Goal: Task Accomplishment & Management: Complete application form

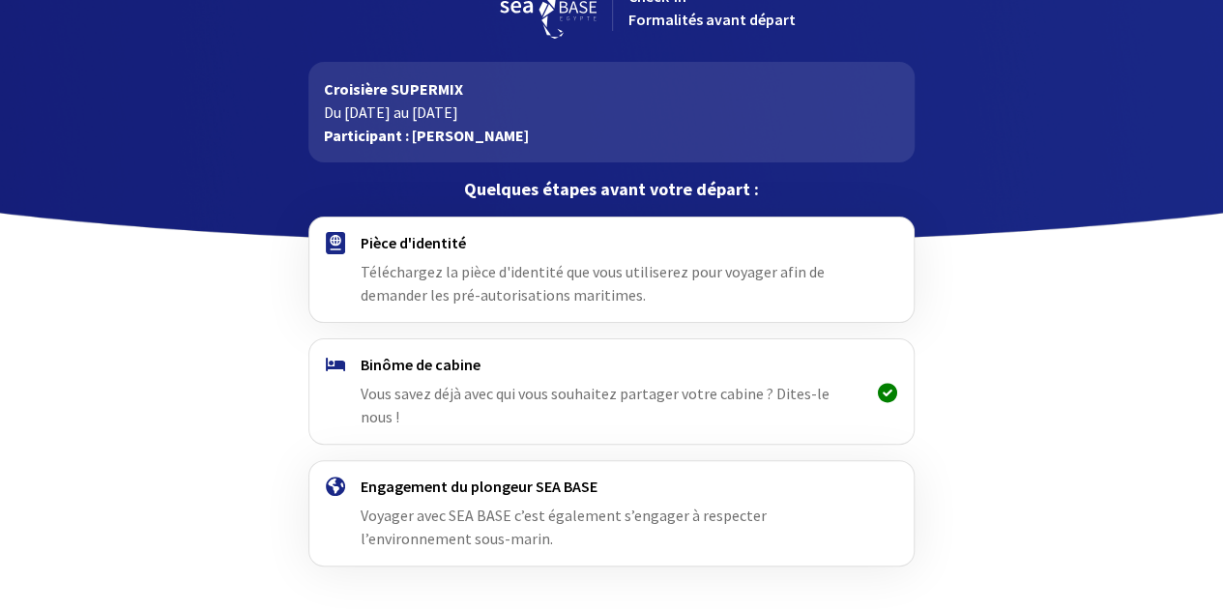
scroll to position [85, 0]
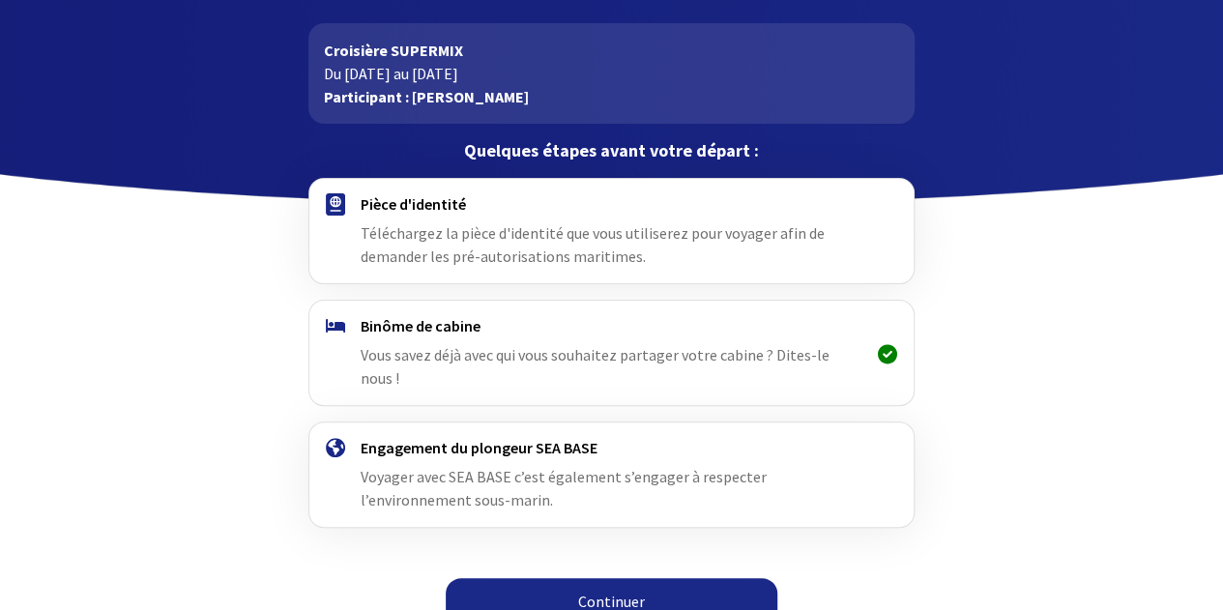
click at [639, 580] on link "Continuer" at bounding box center [612, 601] width 332 height 46
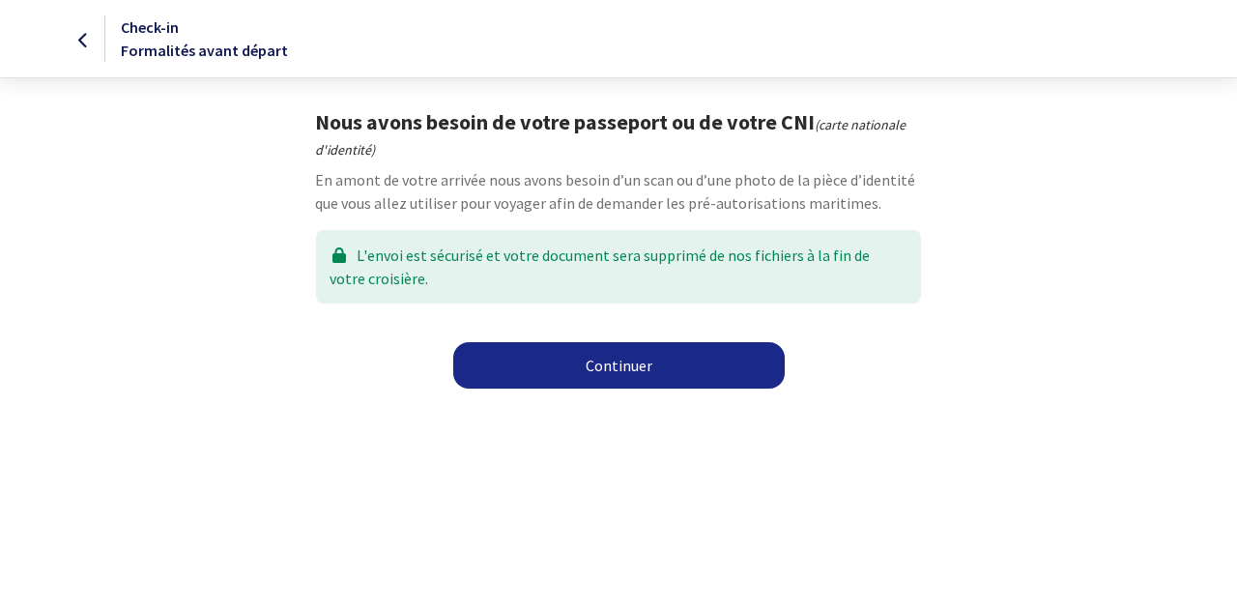
click at [632, 374] on link "Continuer" at bounding box center [619, 365] width 332 height 46
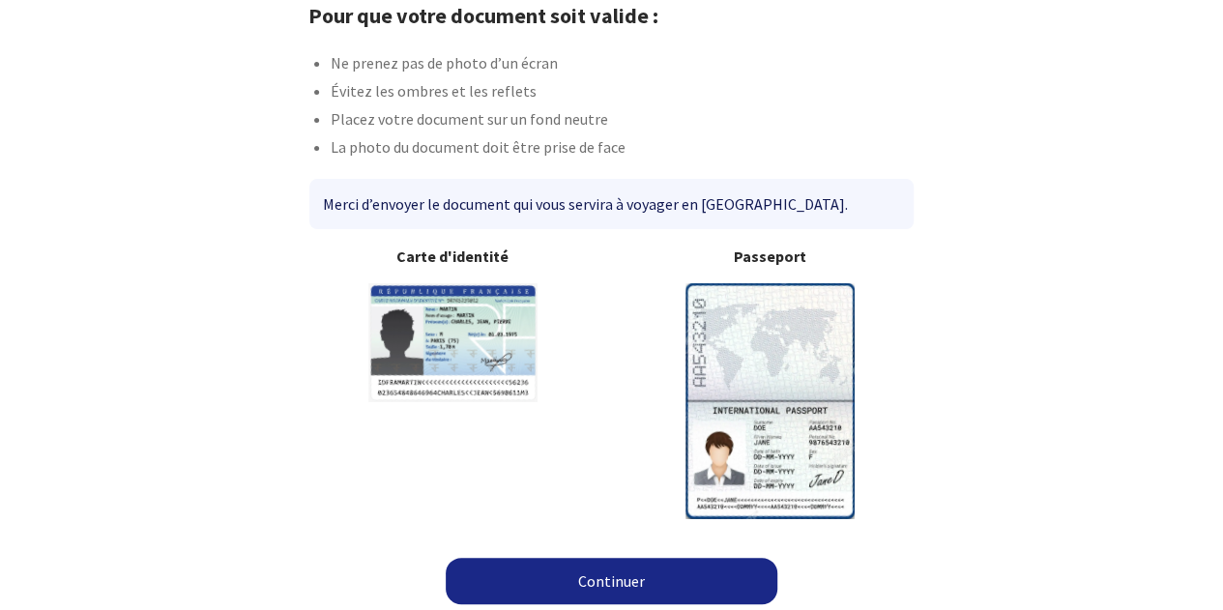
scroll to position [111, 0]
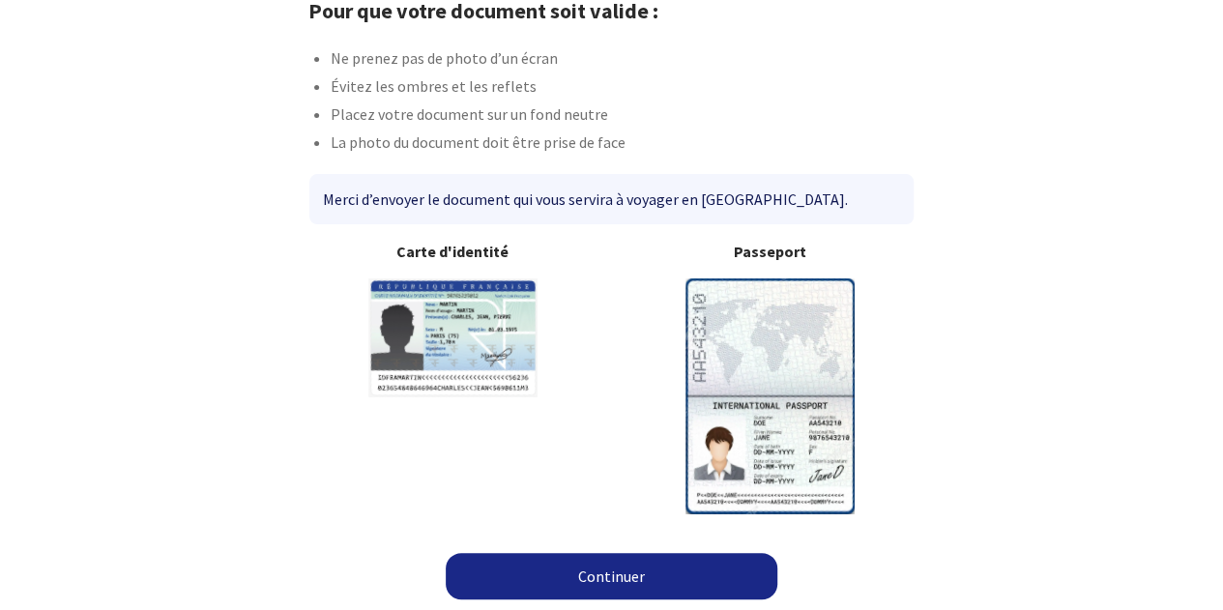
click at [588, 562] on link "Continuer" at bounding box center [612, 576] width 332 height 46
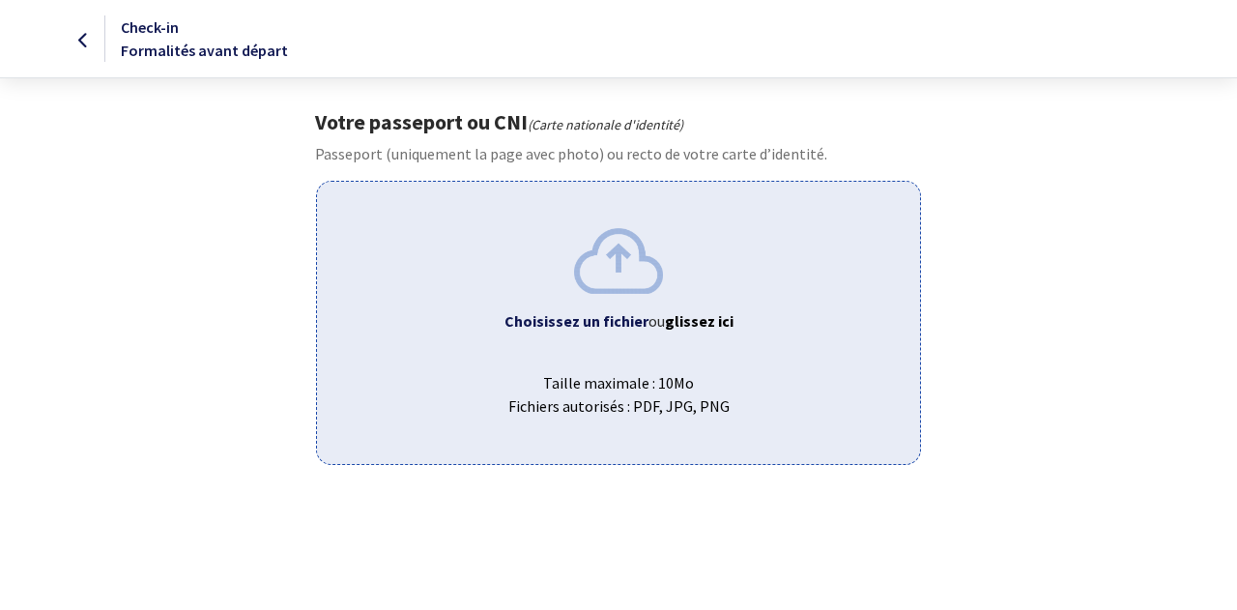
click at [592, 330] on span "Choisissez un fichier ou glissez ici" at bounding box center [618, 320] width 571 height 23
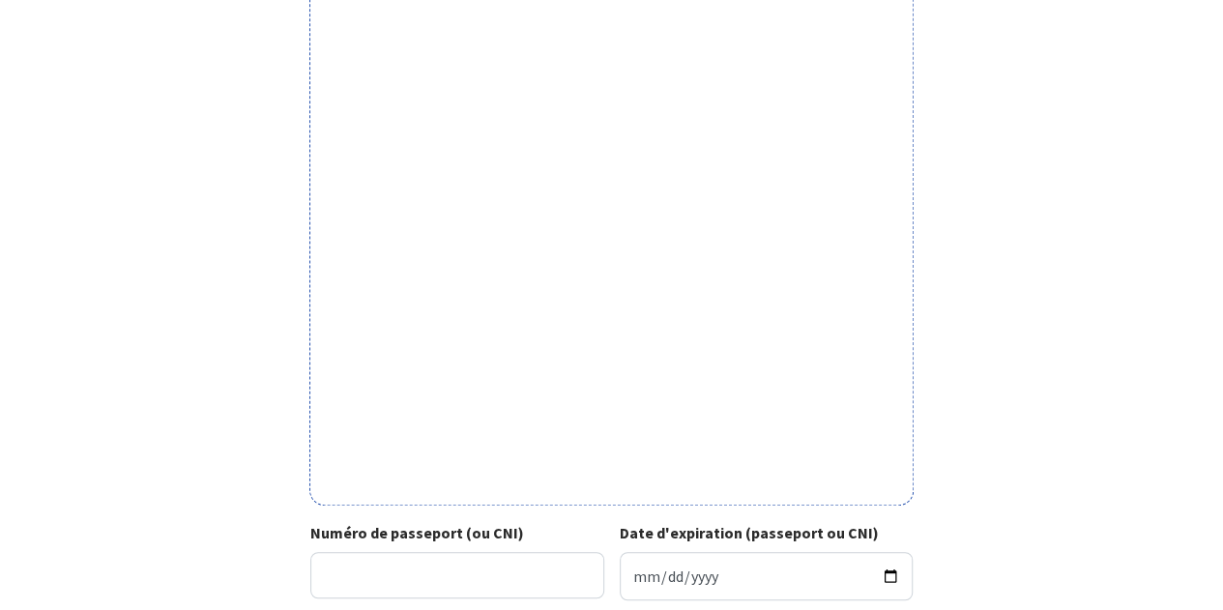
scroll to position [483, 0]
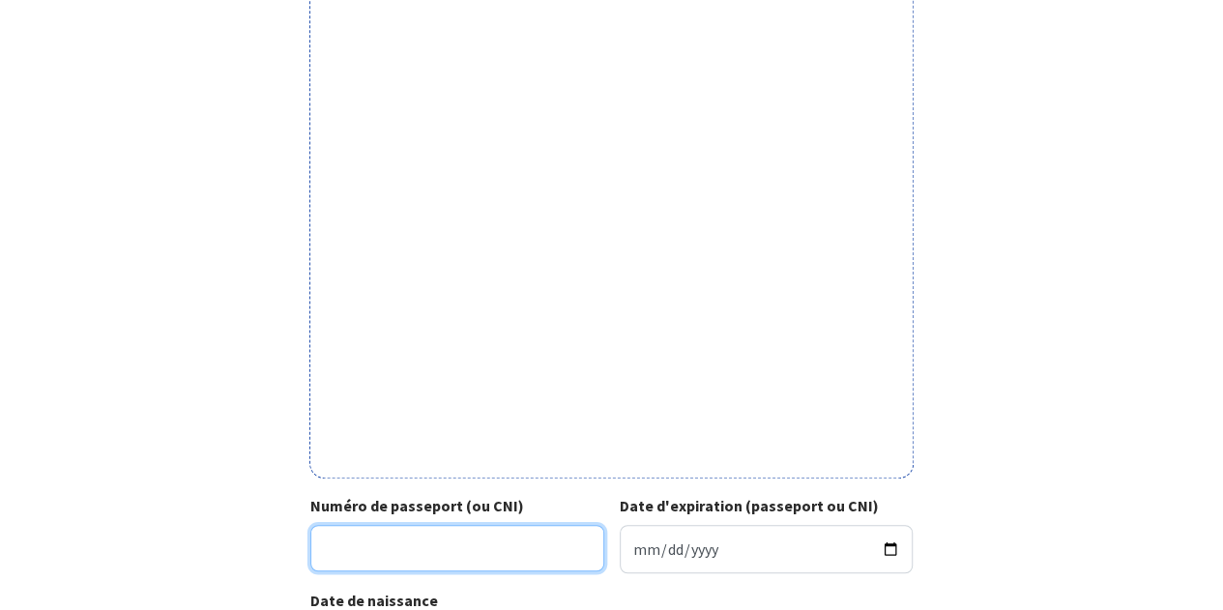
click at [445, 547] on input "Numéro de passeport (ou CNI)" at bounding box center [457, 548] width 294 height 46
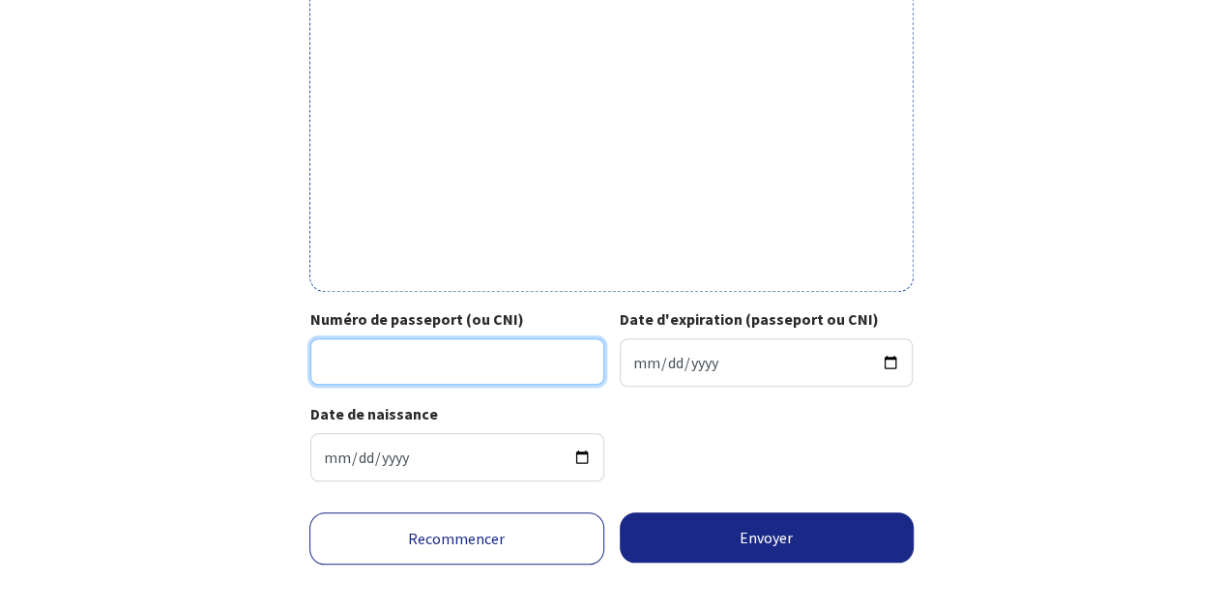
scroll to position [677, 0]
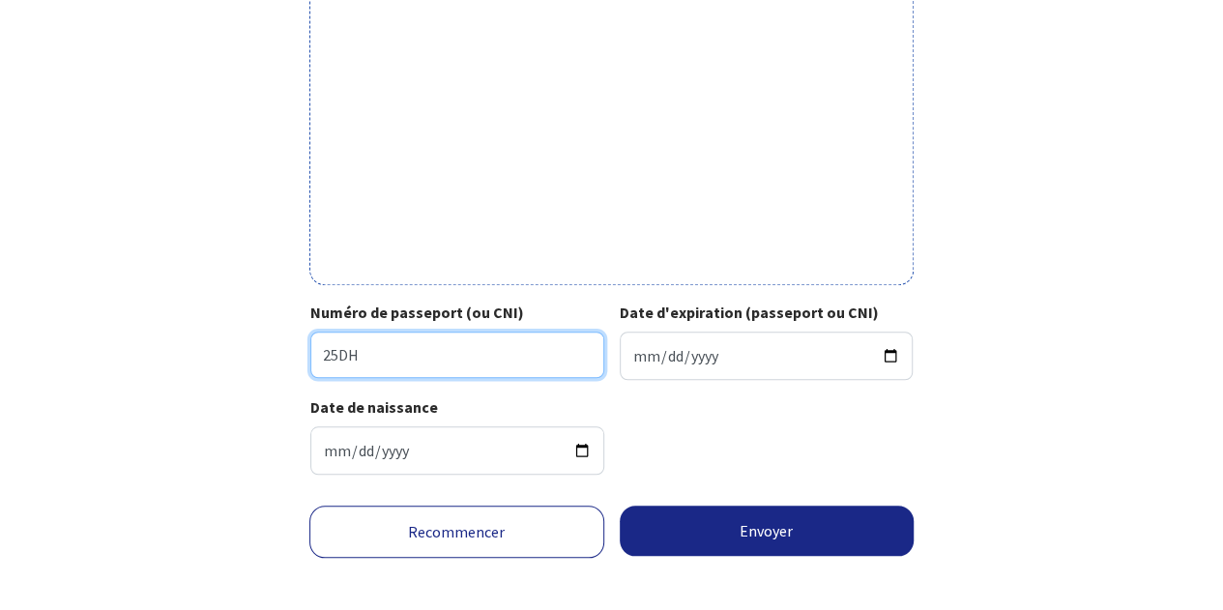
type input "25DH87460"
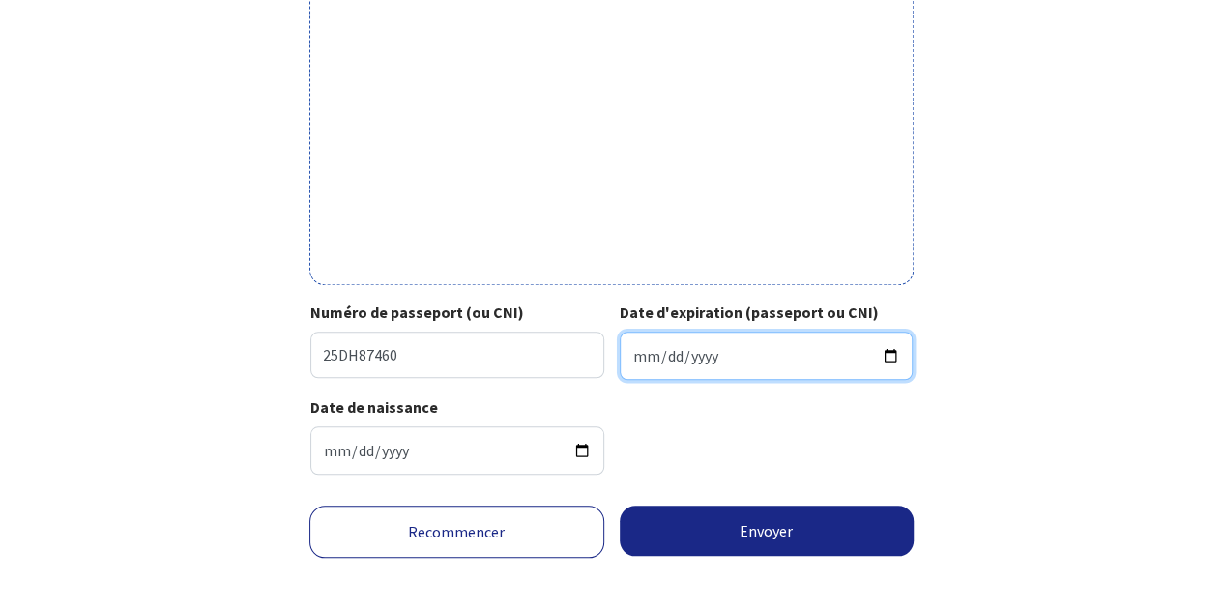
click at [717, 360] on input "Date d'expiration (passeport ou CNI)" at bounding box center [767, 356] width 294 height 48
type input "[DATE]"
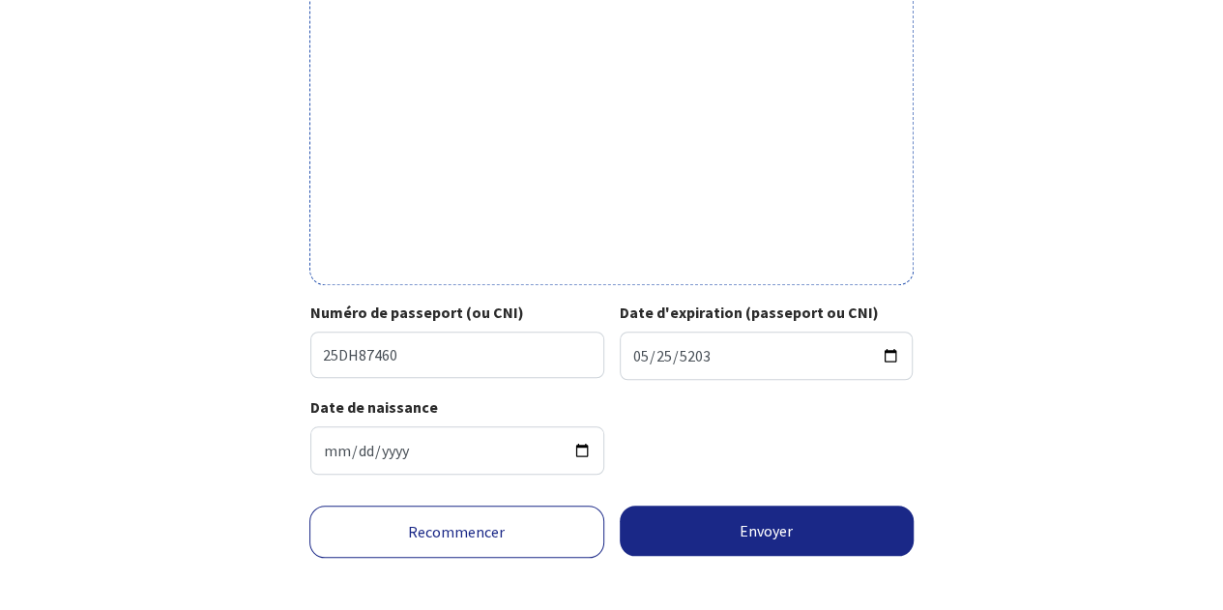
click at [721, 442] on div "Date de naissance [DATE]" at bounding box center [611, 442] width 602 height 95
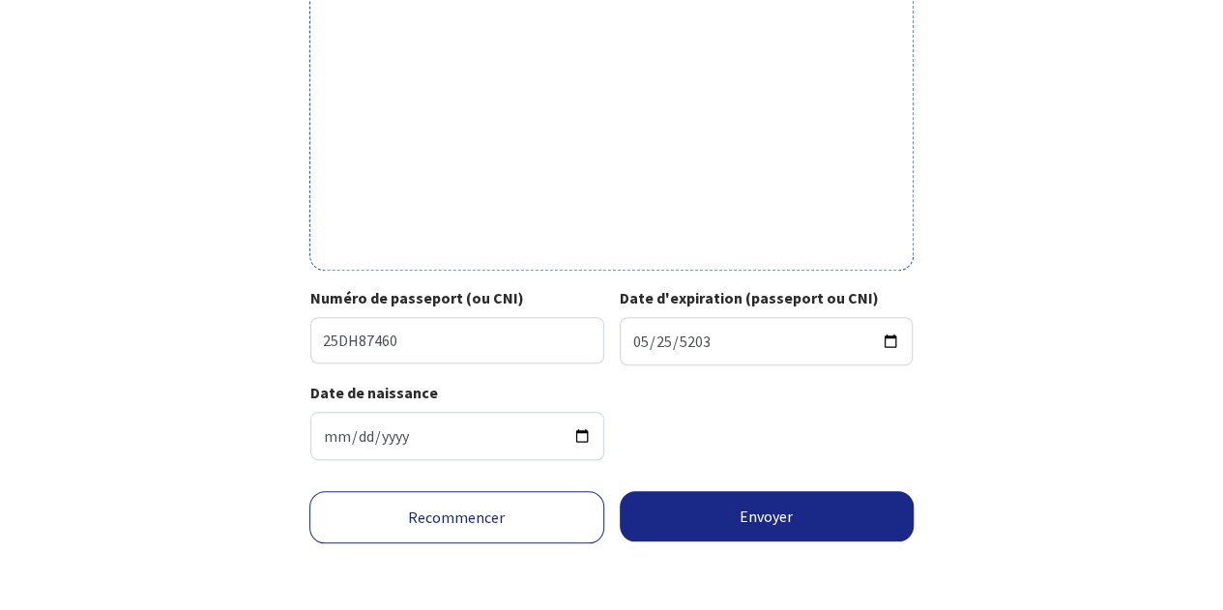
scroll to position [692, 0]
click at [765, 510] on button "Envoyer" at bounding box center [767, 515] width 295 height 50
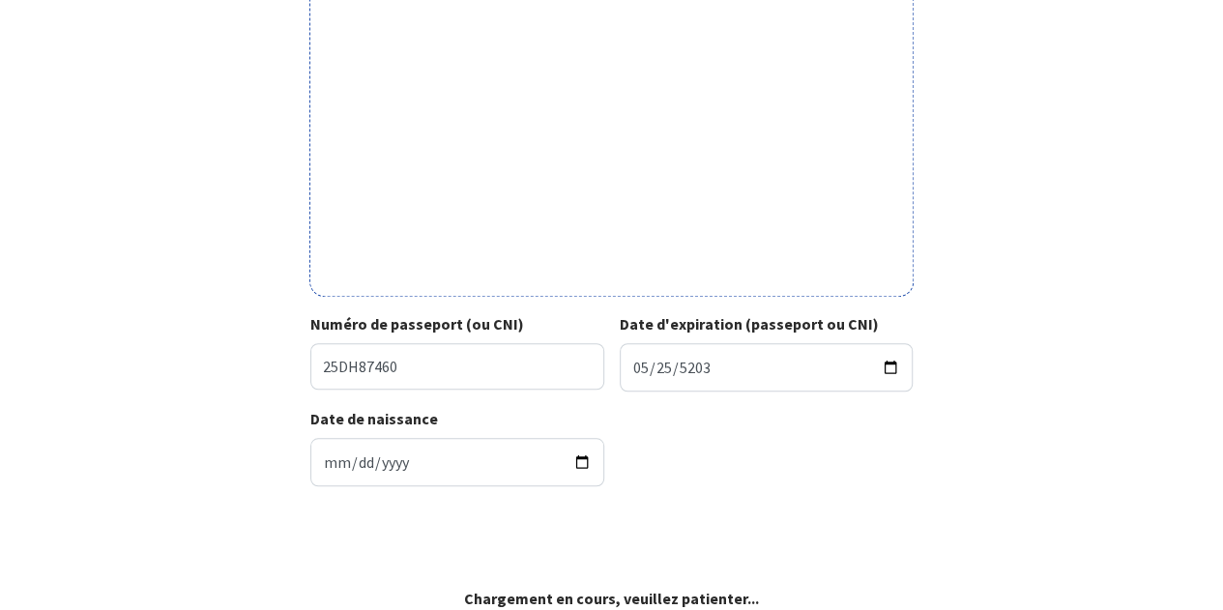
scroll to position [663, 0]
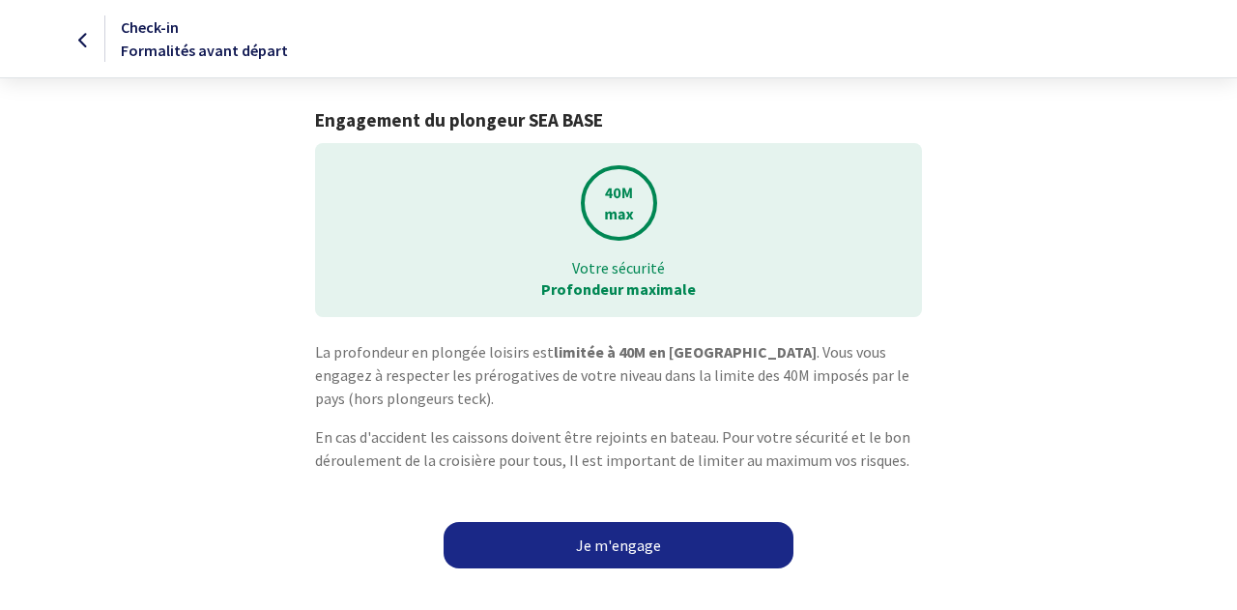
click at [613, 543] on link "Je m'engage" at bounding box center [619, 545] width 350 height 46
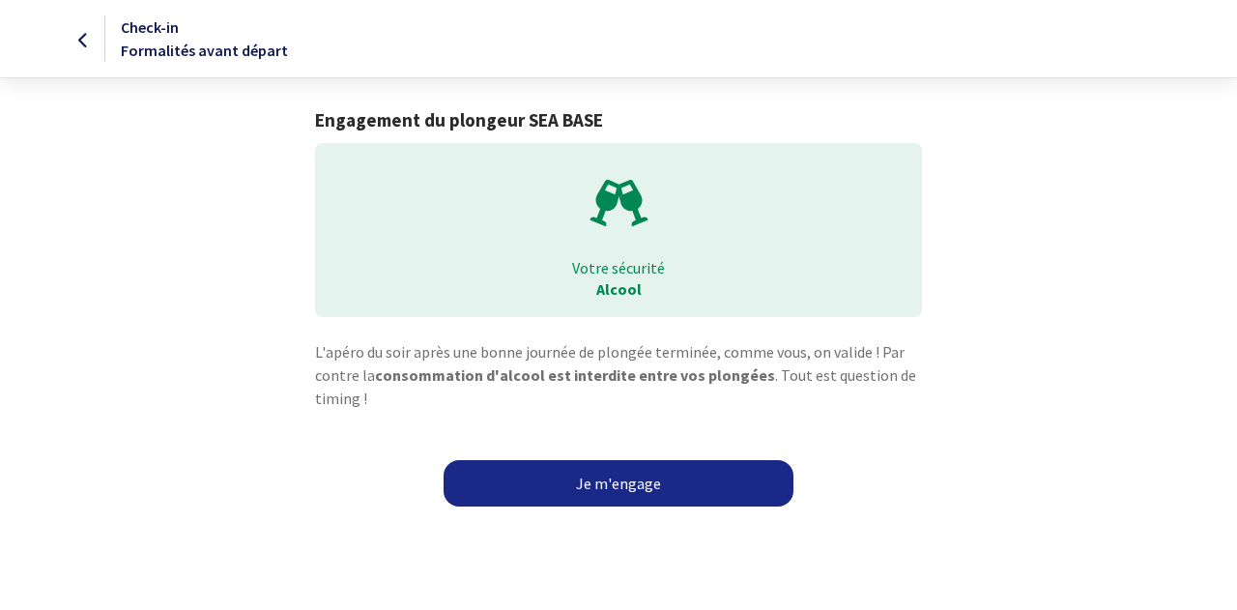
click at [609, 475] on link "Je m'engage" at bounding box center [619, 483] width 350 height 46
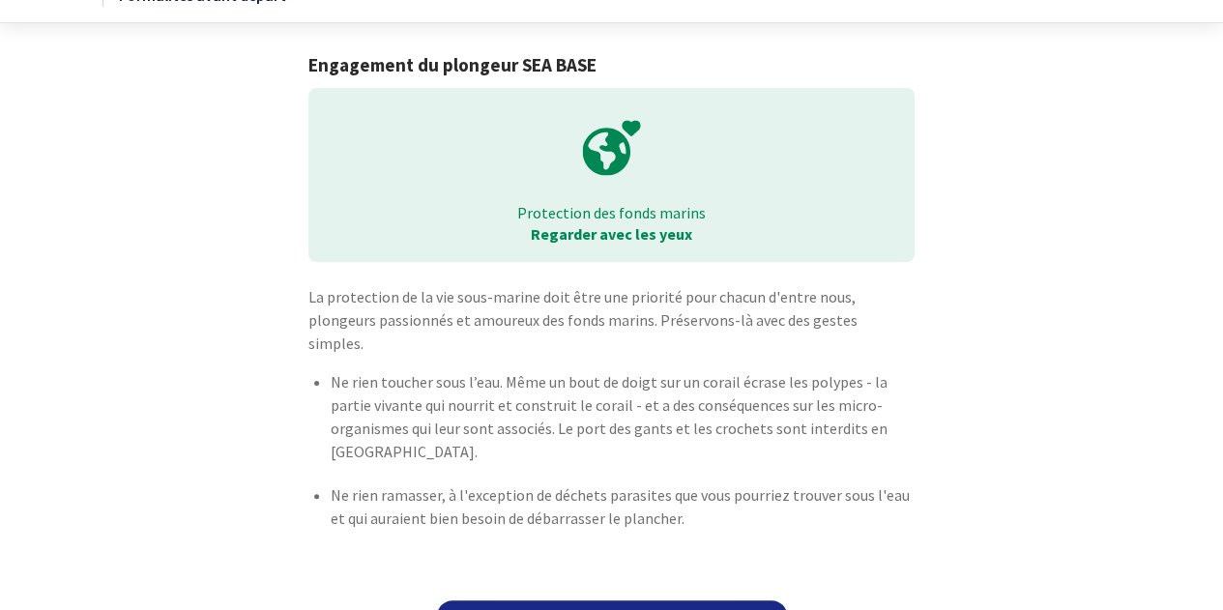
scroll to position [79, 0]
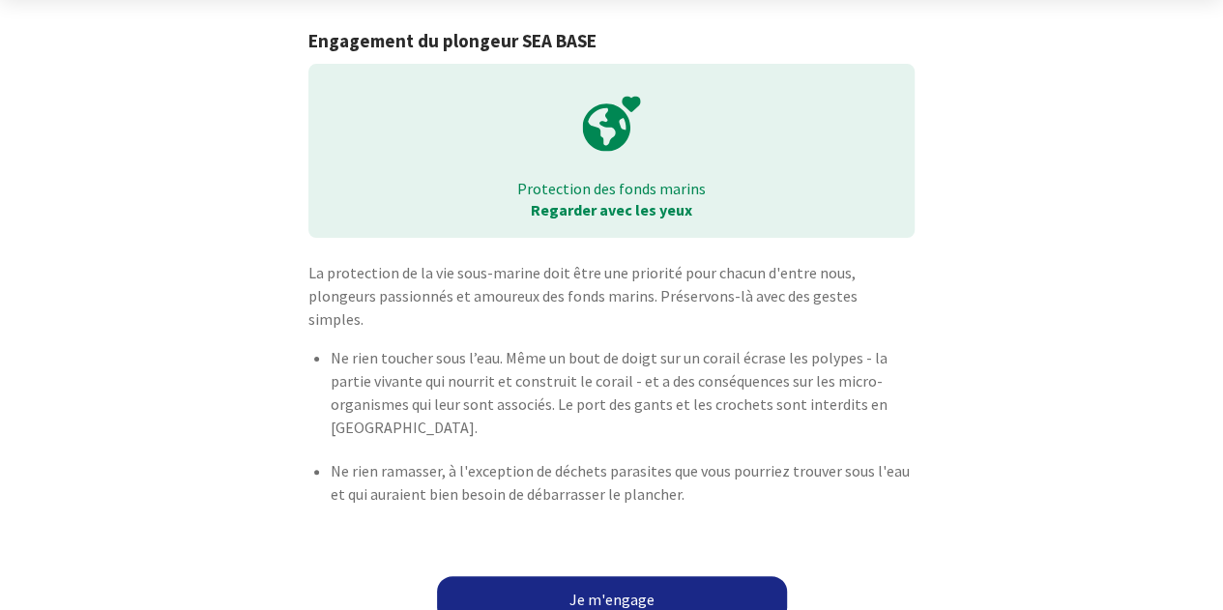
click at [598, 576] on link "Je m'engage" at bounding box center [612, 599] width 350 height 46
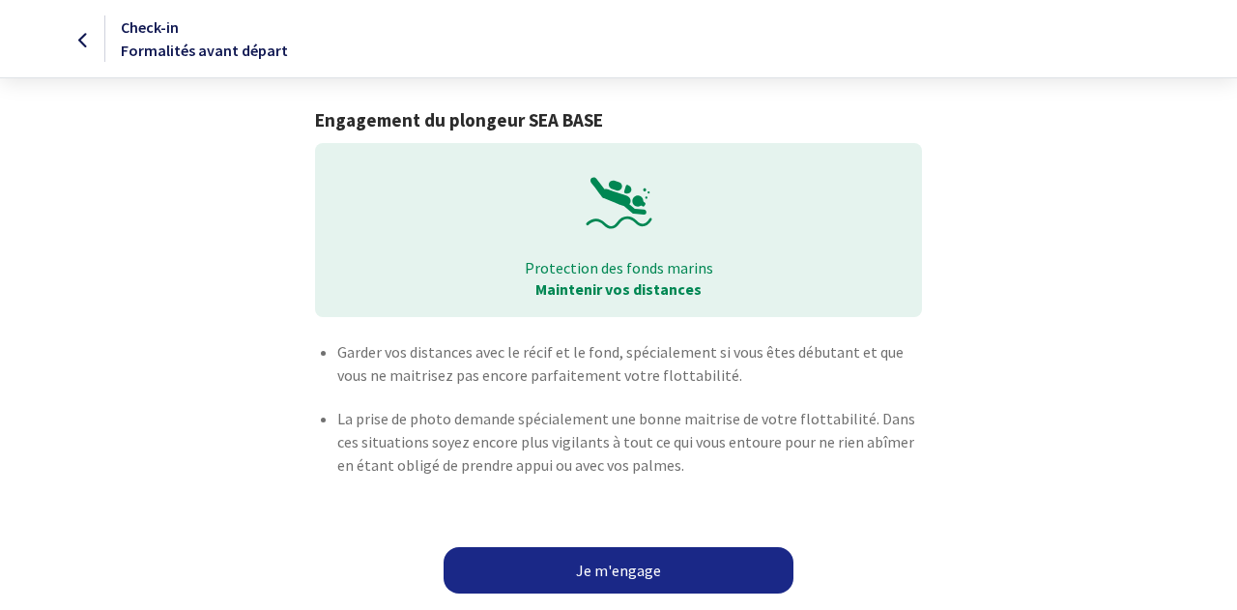
click at [607, 566] on link "Je m'engage" at bounding box center [619, 570] width 350 height 46
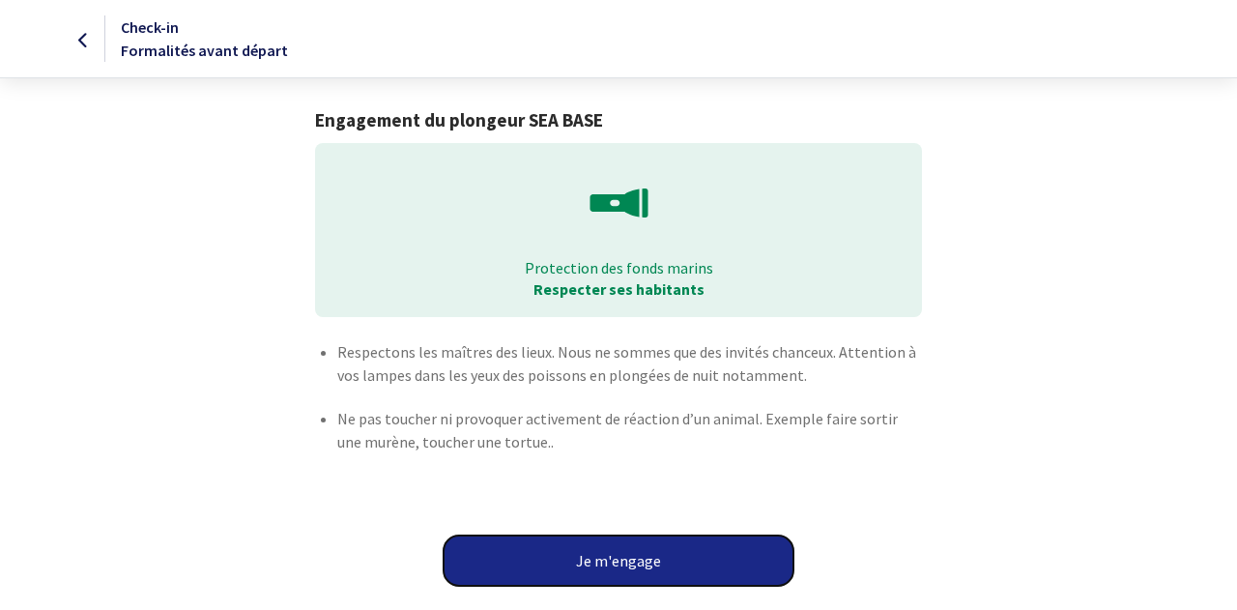
click at [607, 566] on button "Je m'engage" at bounding box center [619, 561] width 350 height 50
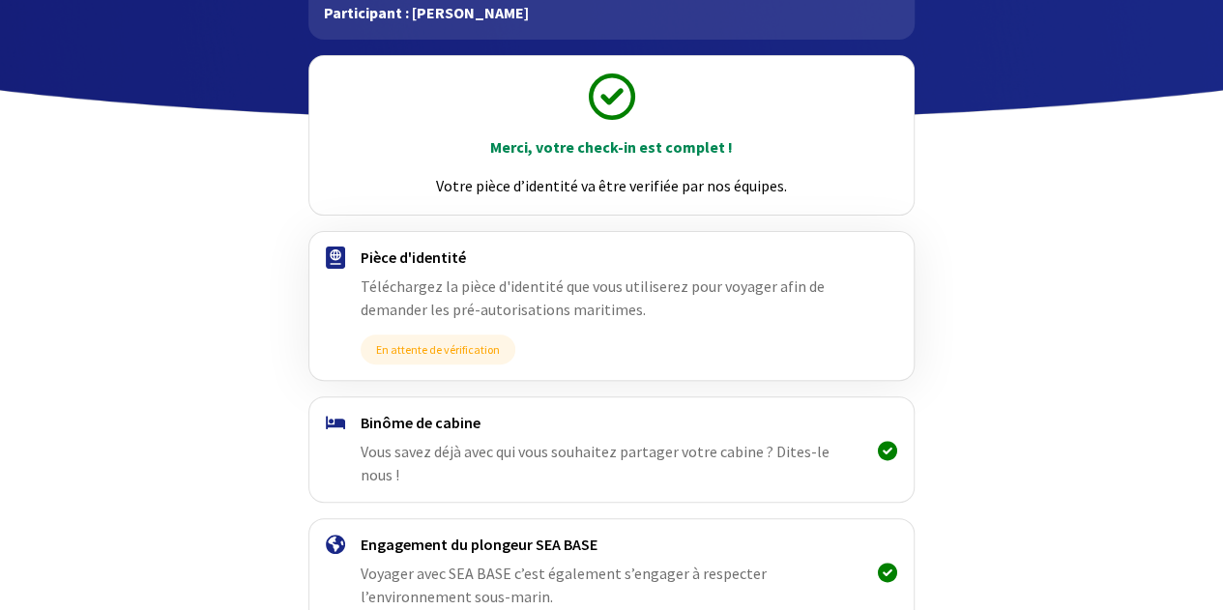
scroll to position [265, 0]
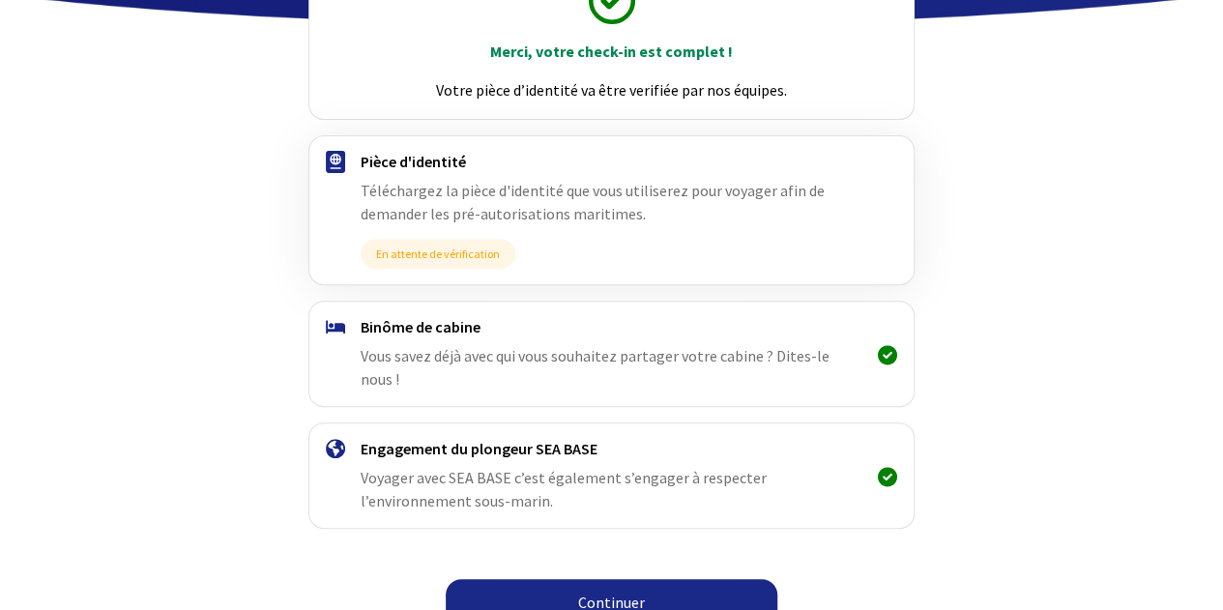
click at [594, 579] on link "Continuer" at bounding box center [612, 602] width 332 height 46
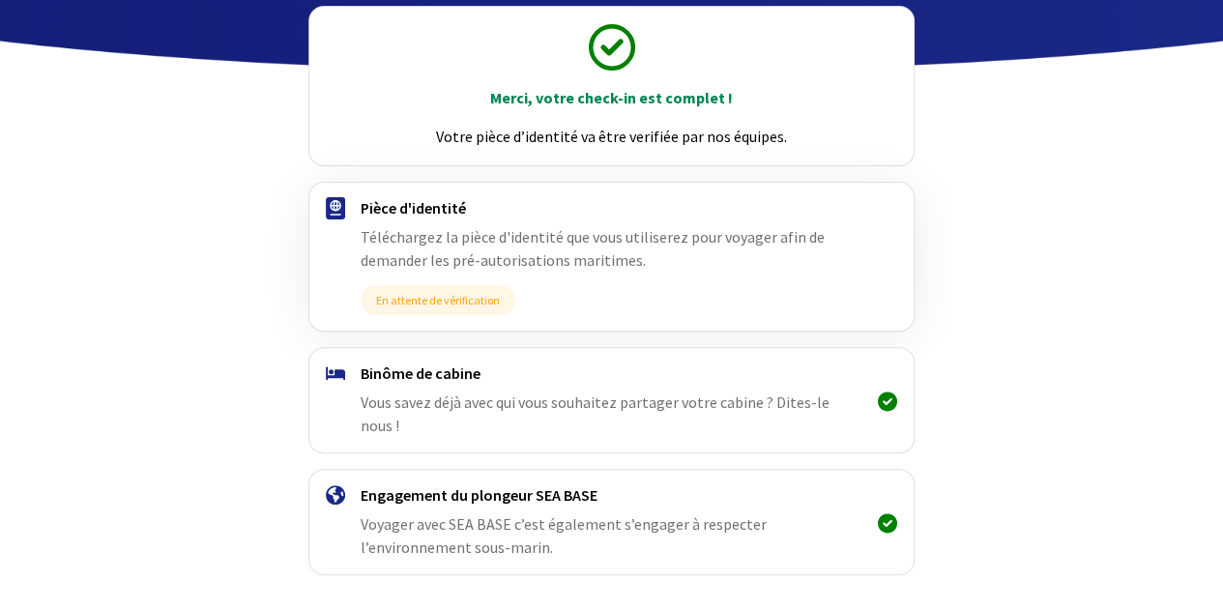
scroll to position [265, 0]
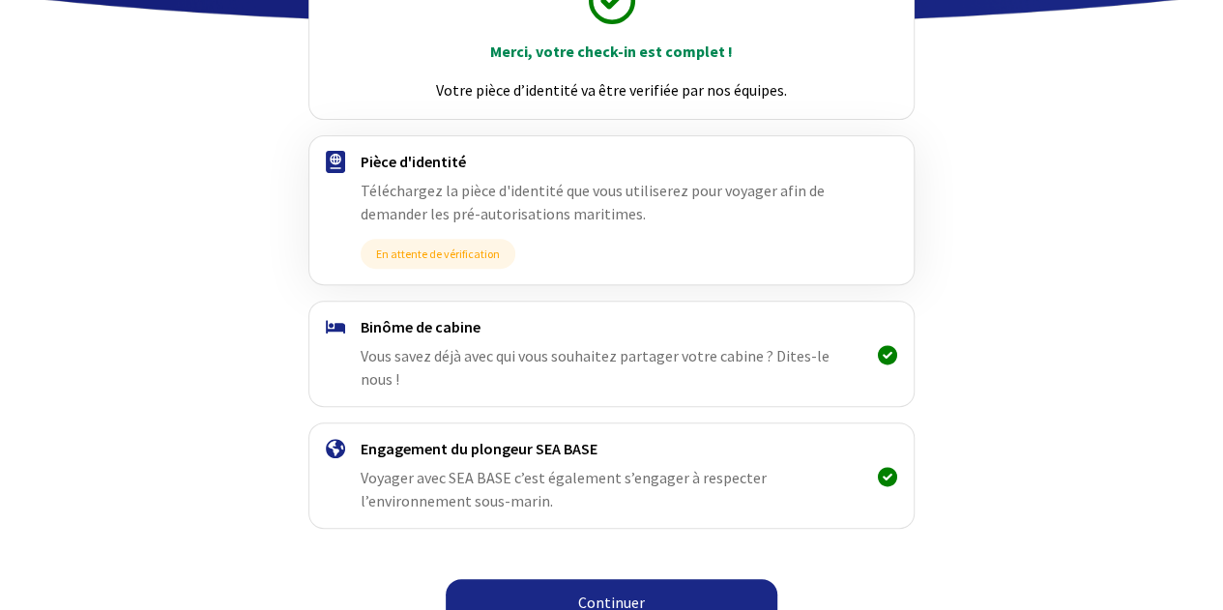
click at [595, 579] on link "Continuer" at bounding box center [612, 602] width 332 height 46
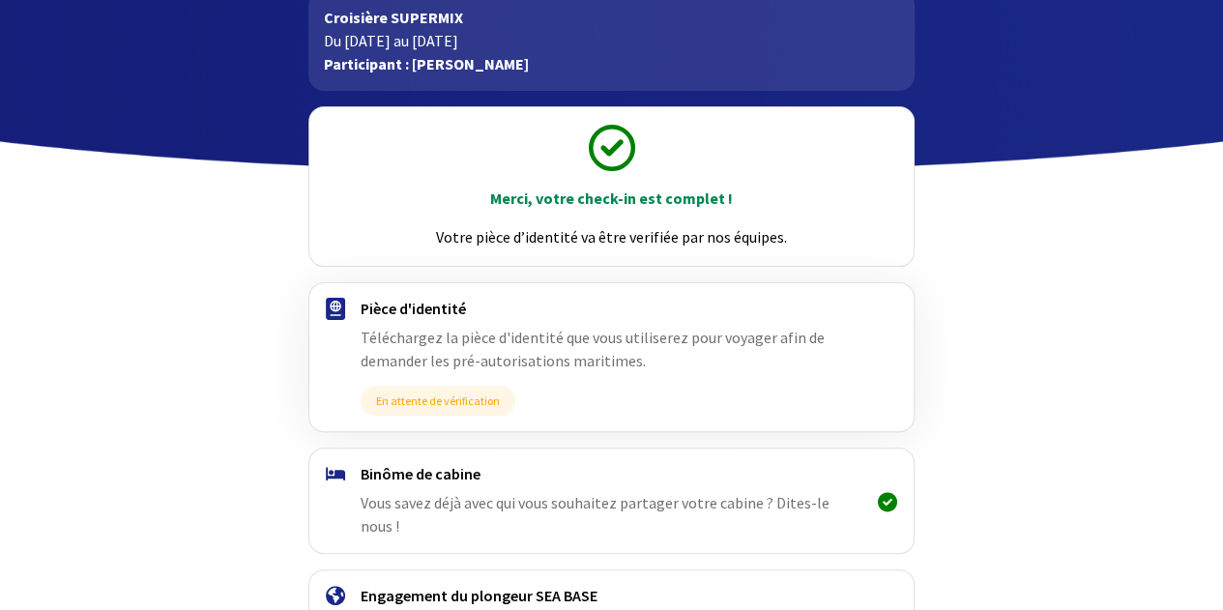
scroll to position [265, 0]
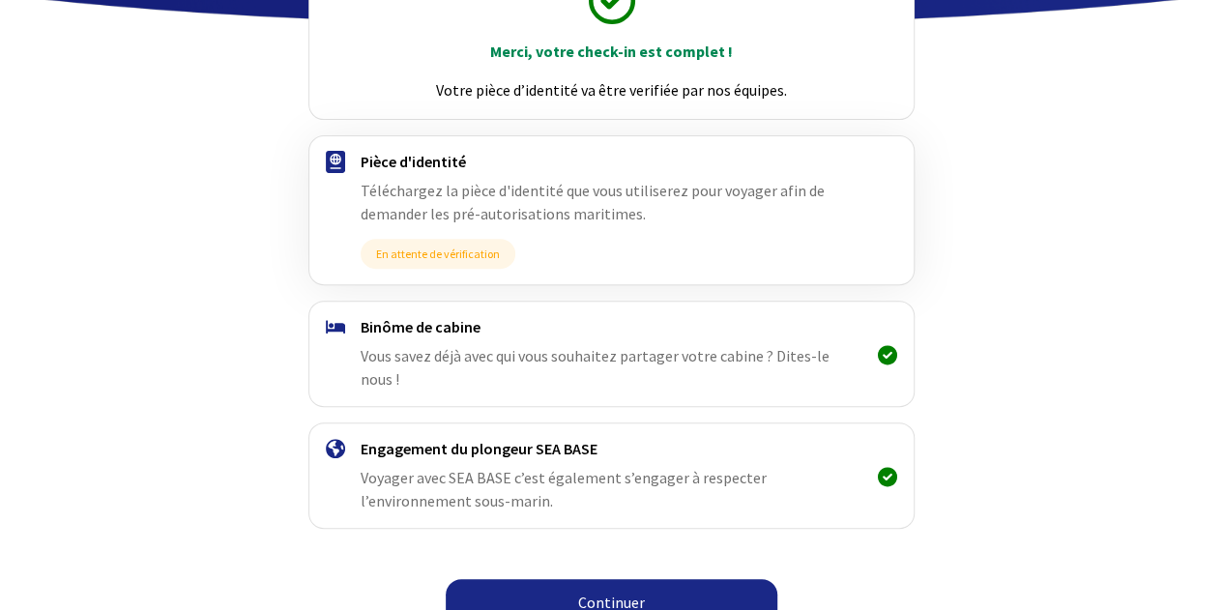
click at [581, 579] on link "Continuer" at bounding box center [612, 602] width 332 height 46
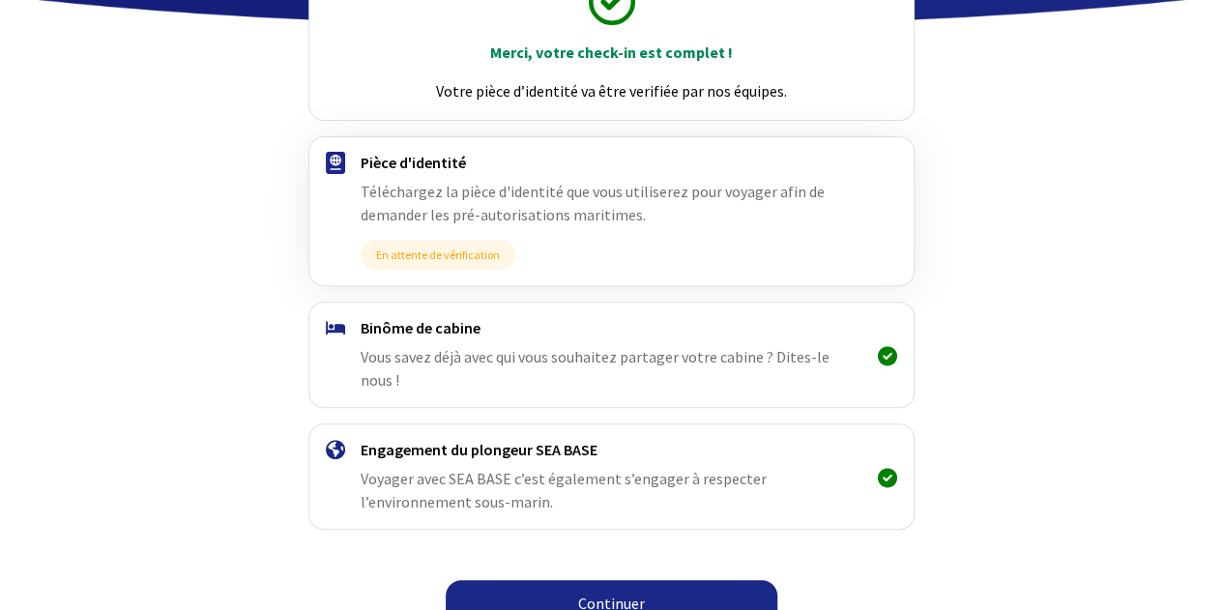
scroll to position [265, 0]
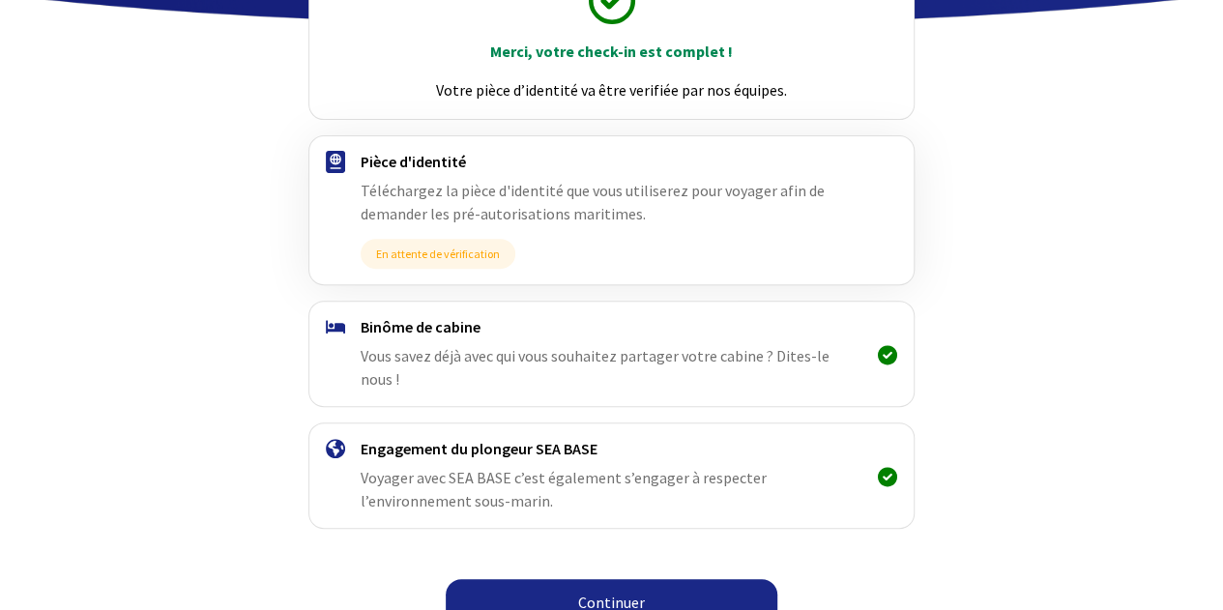
click at [596, 579] on link "Continuer" at bounding box center [612, 602] width 332 height 46
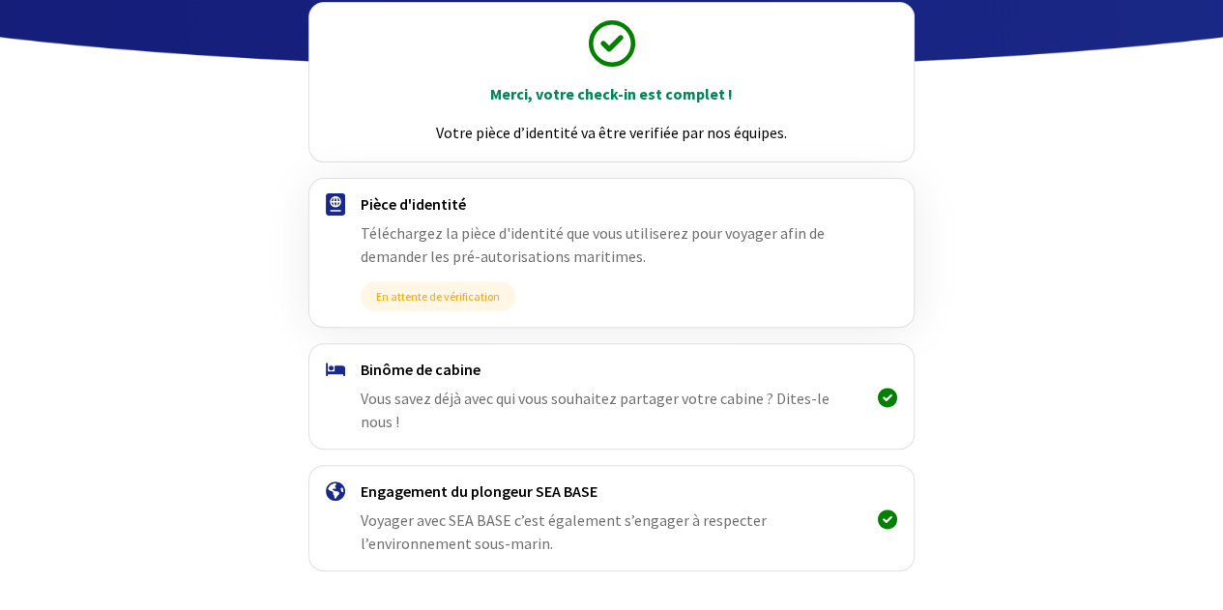
scroll to position [265, 0]
